Goal: Task Accomplishment & Management: Manage account settings

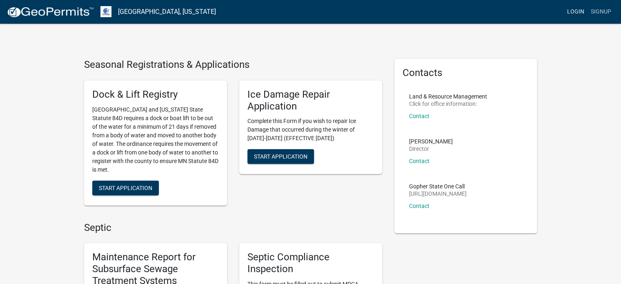
click at [576, 12] on link "Login" at bounding box center [576, 12] width 24 height 16
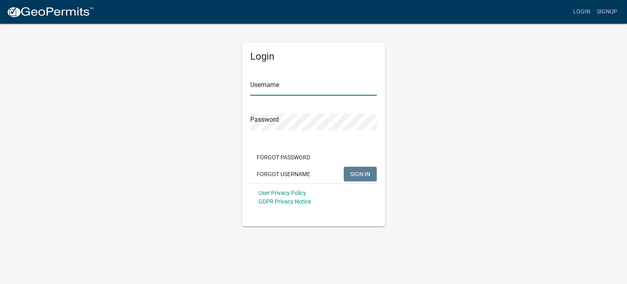
type input "kbeachmzlaw"
drag, startPoint x: 296, startPoint y: 88, endPoint x: 283, endPoint y: 109, distance: 24.2
click at [296, 88] on input "kbeachmzlaw" at bounding box center [313, 87] width 127 height 17
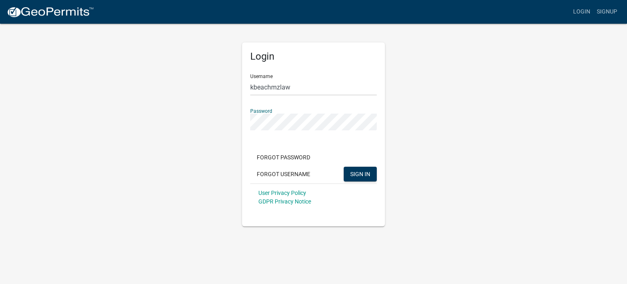
click at [216, 120] on div "Login Username kbeachmzlaw Password Forgot Password Forgot Username SIGN IN Use…" at bounding box center [313, 124] width 465 height 203
click at [344, 167] on button "SIGN IN" at bounding box center [360, 174] width 33 height 15
click at [216, 120] on div "Login Username kbeachmzlaw Password Forgot Password Forgot Username SIGN IN... …" at bounding box center [313, 124] width 465 height 203
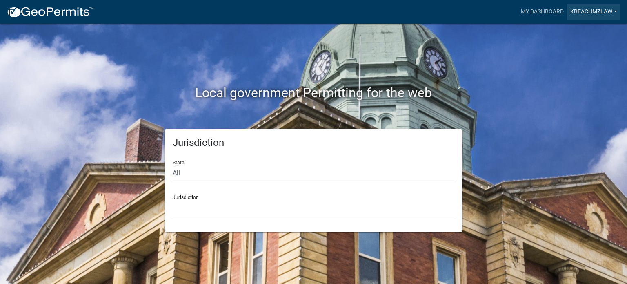
click at [602, 11] on link "kbeachmzlaw" at bounding box center [593, 12] width 53 height 16
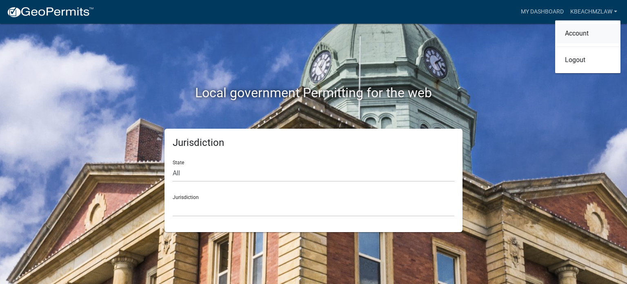
click at [591, 27] on link "Account" at bounding box center [587, 34] width 65 height 20
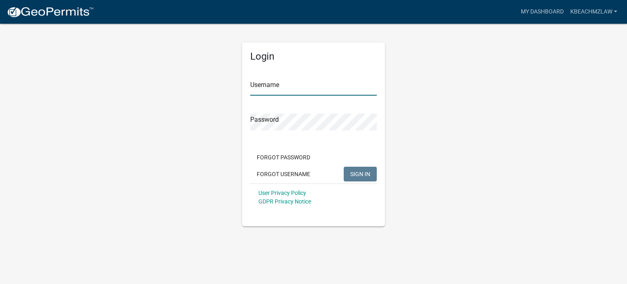
type input "kbeachmzlaw"
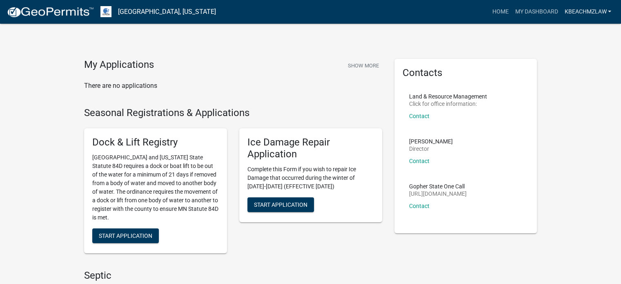
click at [571, 12] on link "kbeachmzlaw" at bounding box center [587, 12] width 53 height 16
click at [567, 31] on link "Account" at bounding box center [581, 34] width 65 height 20
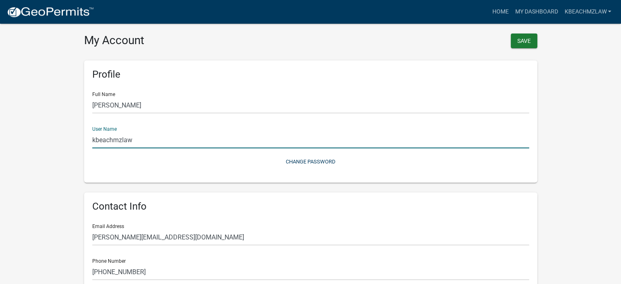
drag, startPoint x: 133, startPoint y: 142, endPoint x: 86, endPoint y: 140, distance: 47.8
click at [86, 140] on div "Profile Full Name [PERSON_NAME] User Name kbeachmzlaw Change Password" at bounding box center [310, 121] width 453 height 122
